Goal: Information Seeking & Learning: Learn about a topic

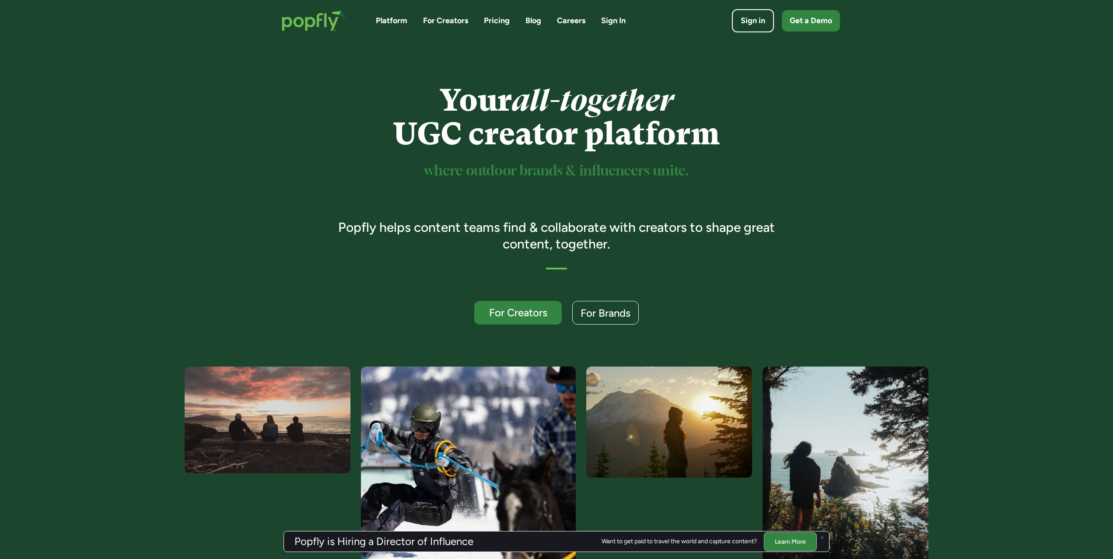
click at [573, 25] on link "Careers" at bounding box center [571, 20] width 28 height 11
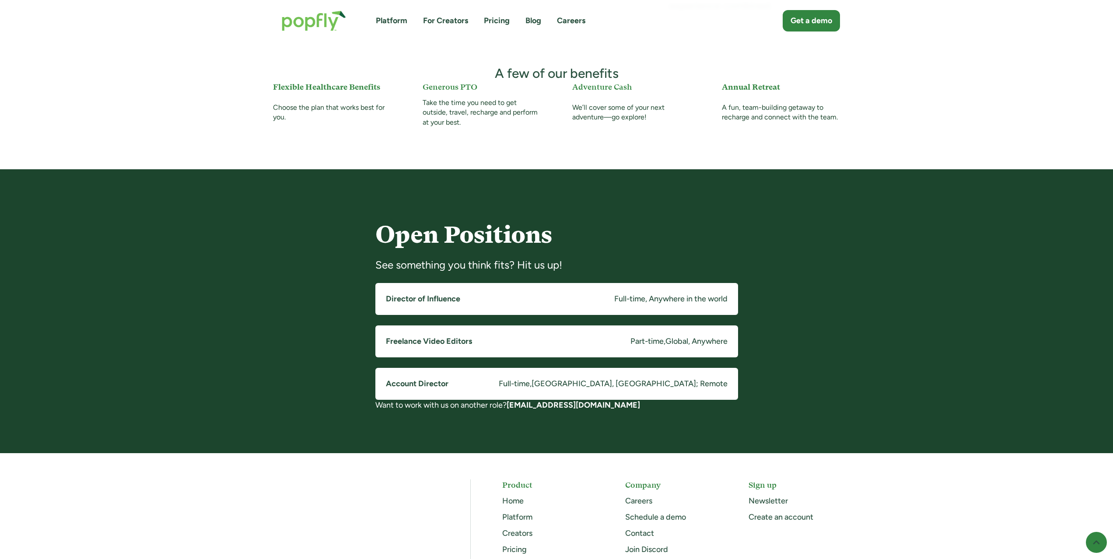
scroll to position [502, 0]
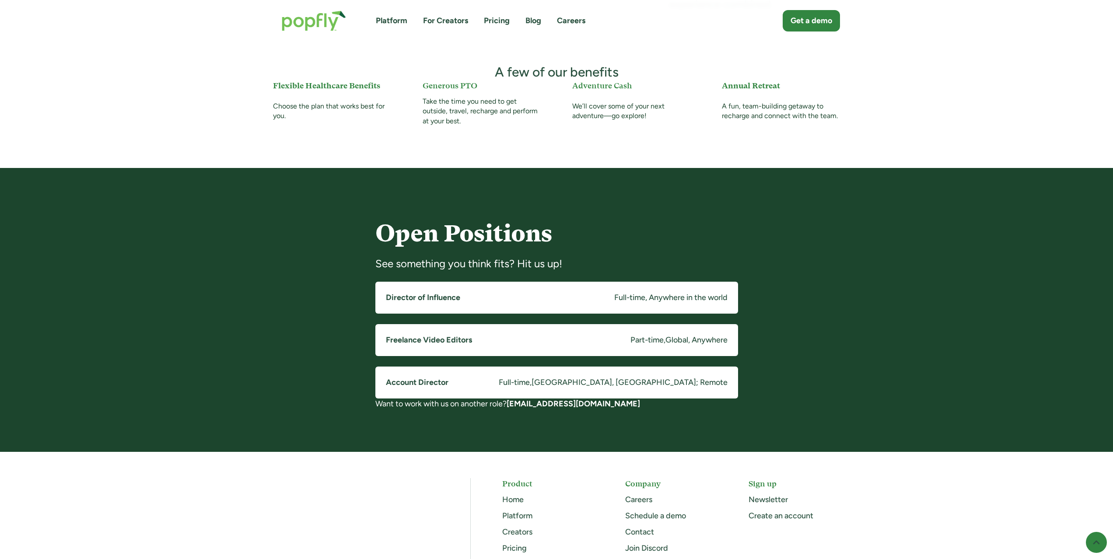
click at [417, 301] on h5 "Director of Influence" at bounding box center [423, 297] width 74 height 11
click at [402, 378] on h5 "Account Director" at bounding box center [417, 382] width 63 height 11
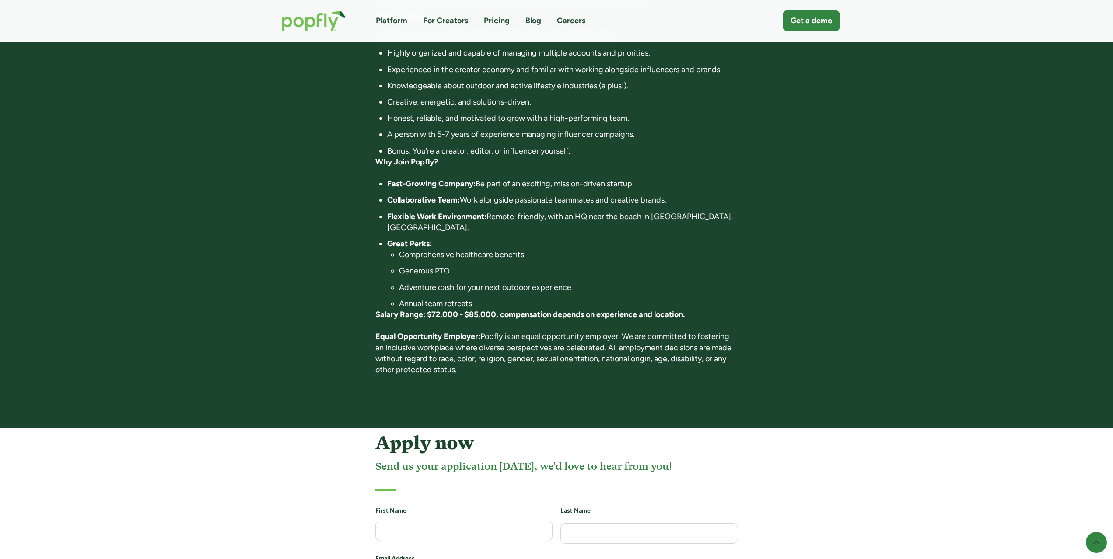
scroll to position [512, 0]
